Goal: Find specific page/section: Find specific page/section

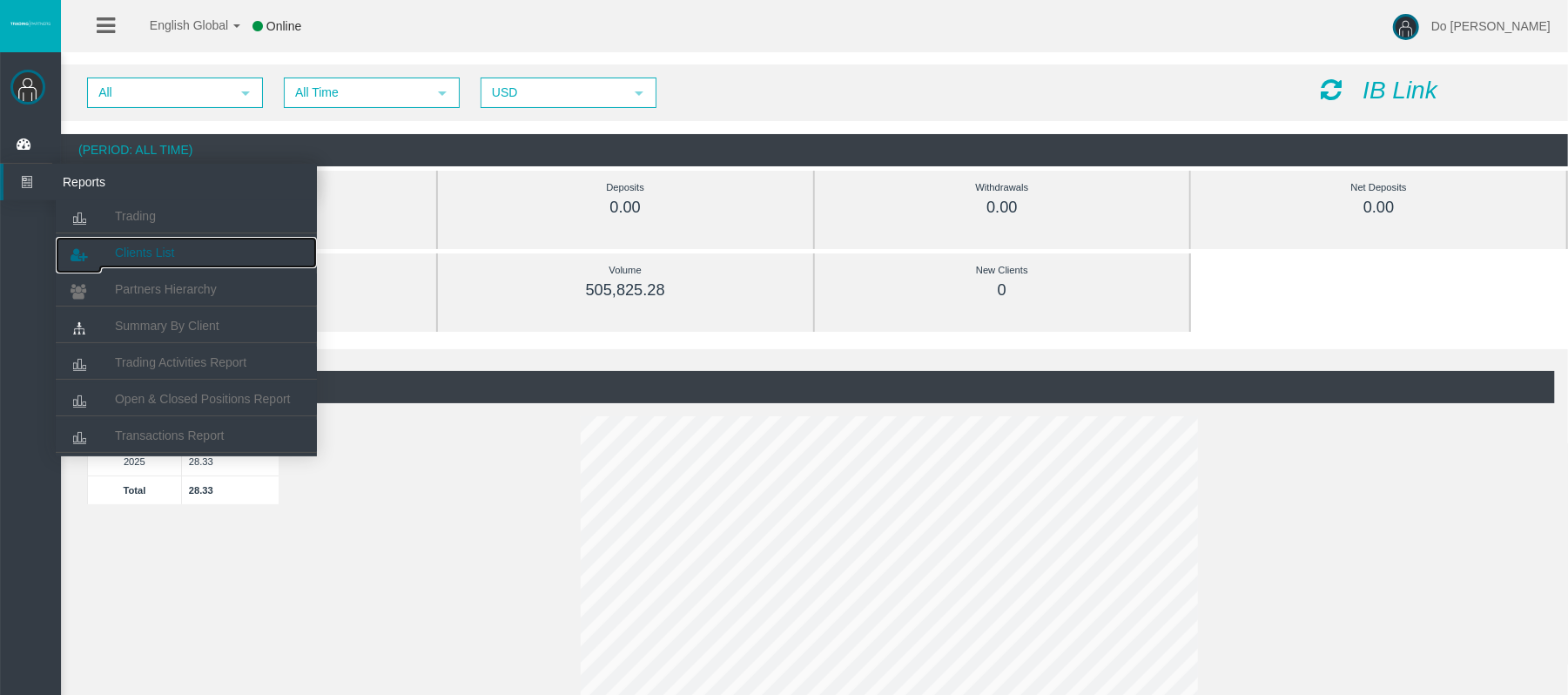
click at [122, 246] on span "Clients List" at bounding box center [144, 252] width 59 height 14
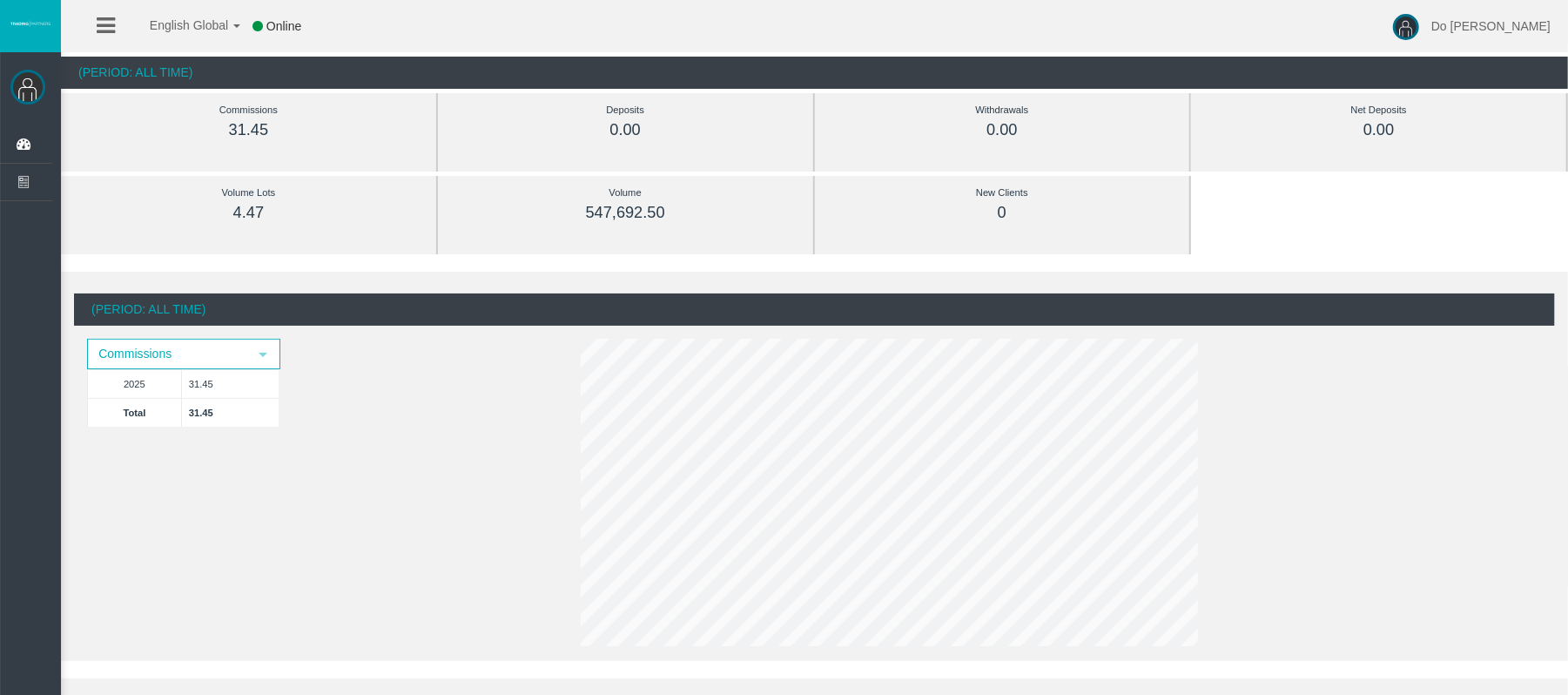
scroll to position [116, 0]
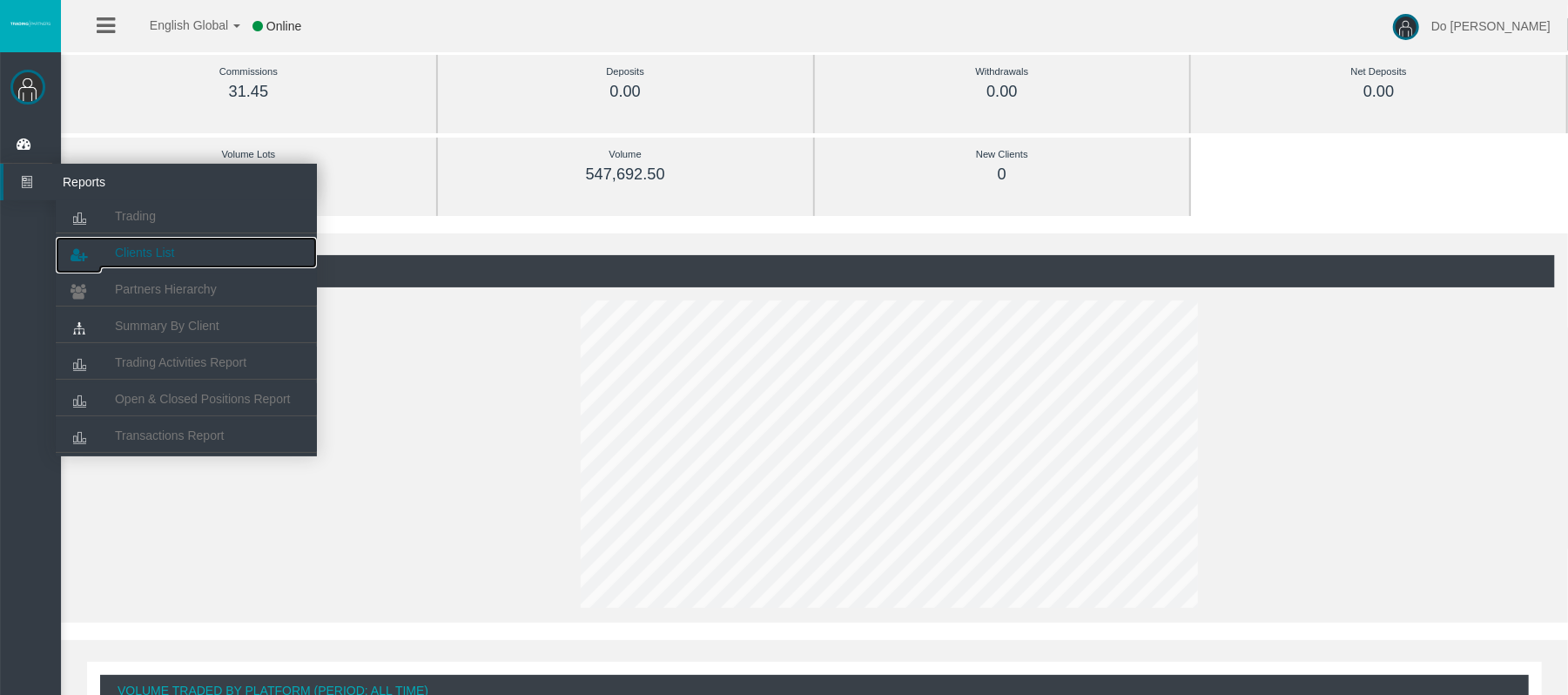
click at [109, 238] on link "Clients List" at bounding box center [187, 253] width 261 height 32
